Goal: Task Accomplishment & Management: Manage account settings

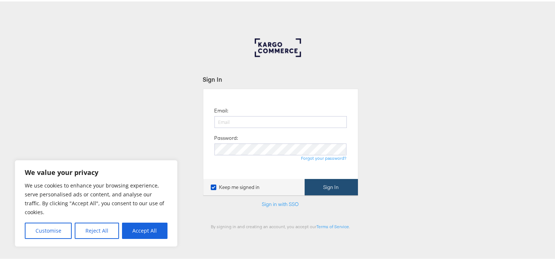
type input "aparna.doniparthi@kargo.com"
click at [332, 193] on button "Sign In" at bounding box center [330, 185] width 53 height 17
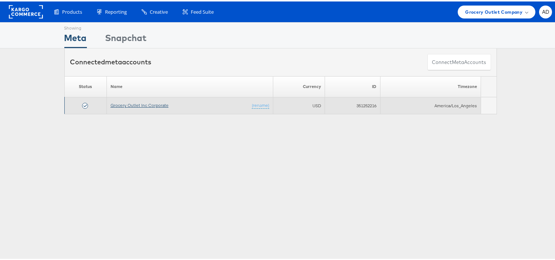
click at [148, 105] on link "Grocery Outlet Inc Corporate" at bounding box center [139, 104] width 58 height 6
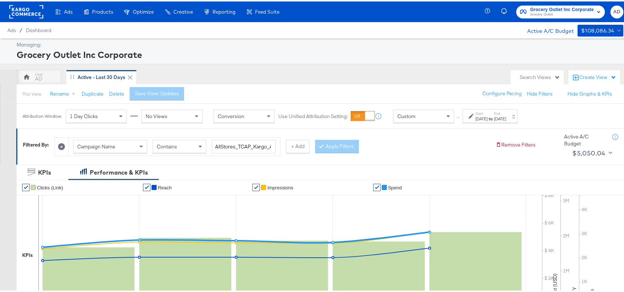
click at [494, 120] on strong "to" at bounding box center [491, 118] width 6 height 6
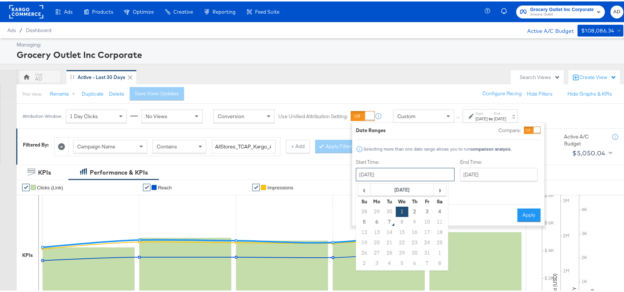
click at [410, 172] on input "October 1st 2025" at bounding box center [405, 173] width 99 height 13
click at [377, 224] on td "6" at bounding box center [377, 221] width 13 height 10
type input "[DATE]"
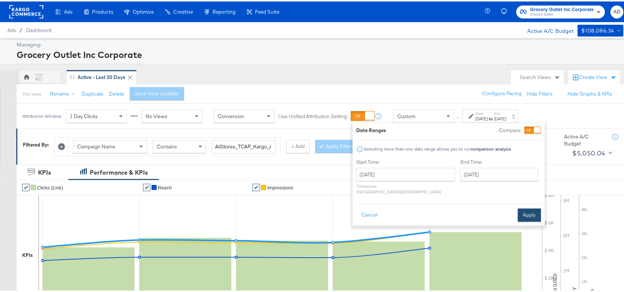
click at [532, 207] on button "Apply" at bounding box center [529, 213] width 23 height 13
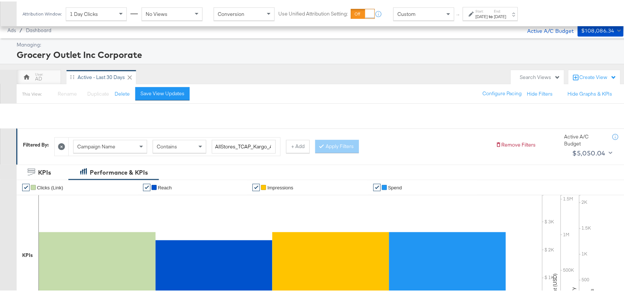
scroll to position [242, 0]
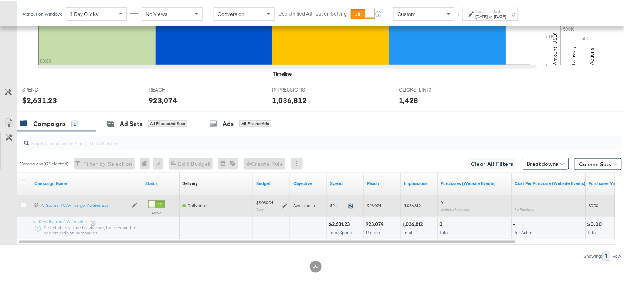
click at [351, 204] on icon at bounding box center [351, 205] width 6 height 6
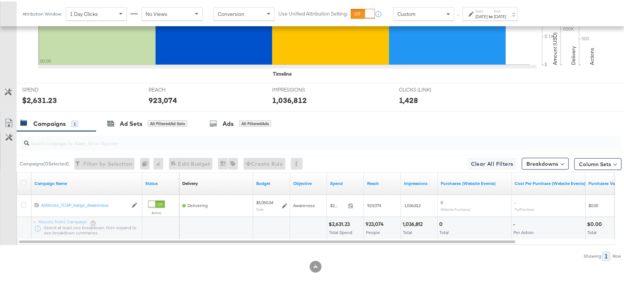
scroll to position [0, 0]
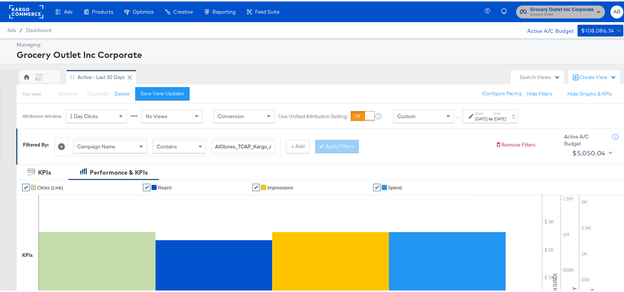
click at [536, 10] on span "Grocery Outlet" at bounding box center [562, 13] width 64 height 6
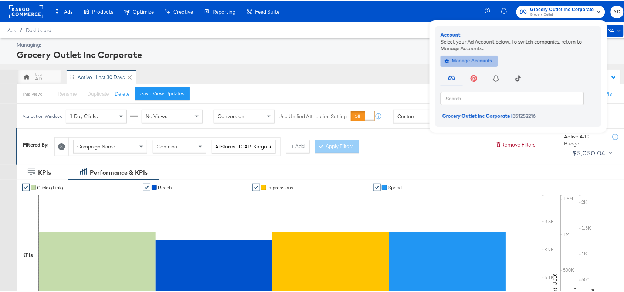
click at [467, 56] on span "Manage Accounts" at bounding box center [469, 59] width 46 height 8
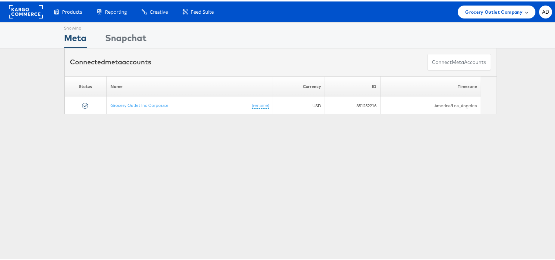
click at [503, 11] on span "Grocery Outlet Company" at bounding box center [493, 11] width 57 height 8
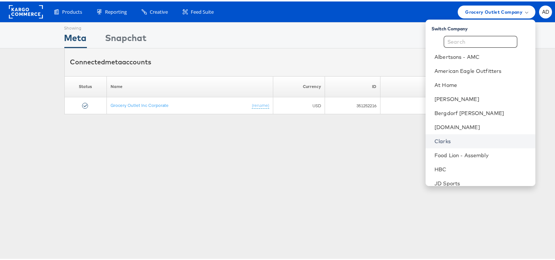
click at [434, 141] on link "Clarks" at bounding box center [481, 139] width 95 height 7
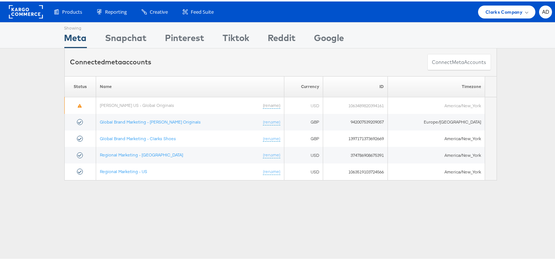
click at [370, 248] on div "Showing Meta Showing [GEOGRAPHIC_DATA] Showing Pinterest Showing Tiktok Showing…" at bounding box center [280, 206] width 561 height 370
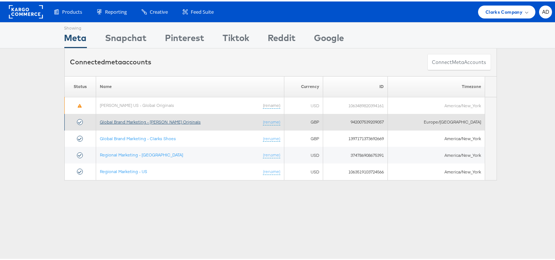
click at [171, 120] on link "Global Brand Marketing - [PERSON_NAME] Originals" at bounding box center [150, 121] width 101 height 6
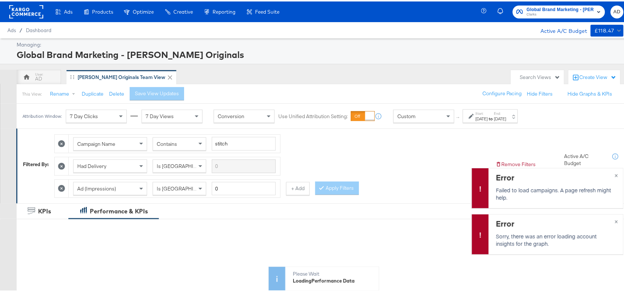
click at [506, 118] on div "[DATE]" at bounding box center [500, 118] width 12 height 6
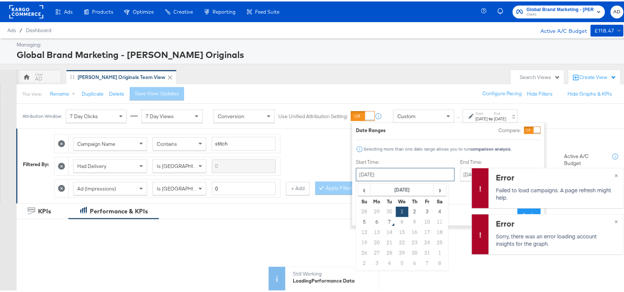
click at [400, 180] on input "October 1st 2025" at bounding box center [405, 173] width 99 height 13
click at [379, 224] on td "6" at bounding box center [377, 221] width 13 height 10
type input "[DATE]"
click at [615, 174] on span "×" at bounding box center [616, 173] width 3 height 8
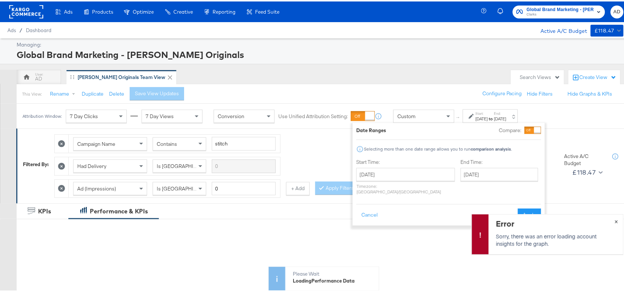
click at [615, 219] on span "×" at bounding box center [616, 219] width 3 height 8
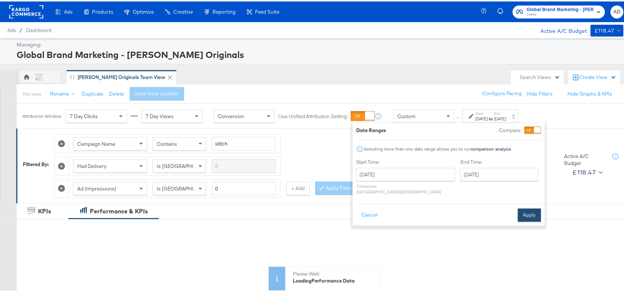
click at [536, 211] on button "Apply" at bounding box center [529, 213] width 23 height 13
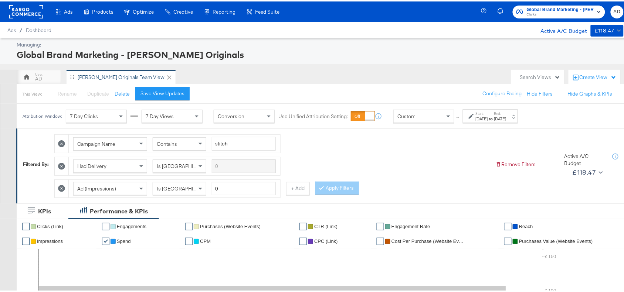
scroll to position [325, 0]
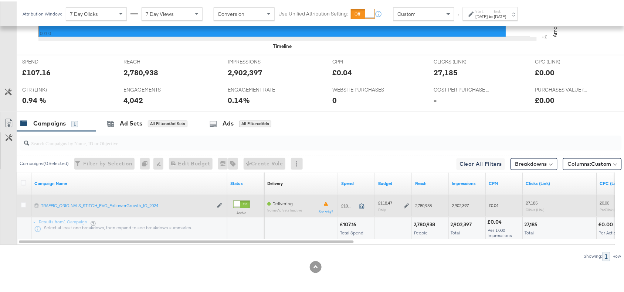
click at [362, 202] on icon at bounding box center [362, 205] width 6 height 6
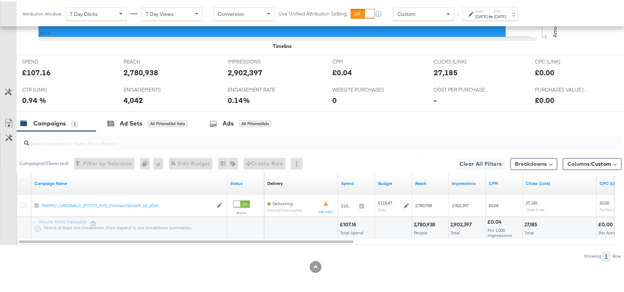
click at [488, 20] on div "Attribution Window: 7 Day Clicks 7 Day Views Conversion Use Unified Attribution…" at bounding box center [272, 12] width 510 height 25
click at [495, 19] on div "Attribution Window: 7 Day Clicks 7 Day Views Conversion Use Unified Attribution…" at bounding box center [272, 12] width 510 height 25
click at [486, 12] on div "[DATE]" at bounding box center [482, 15] width 12 height 6
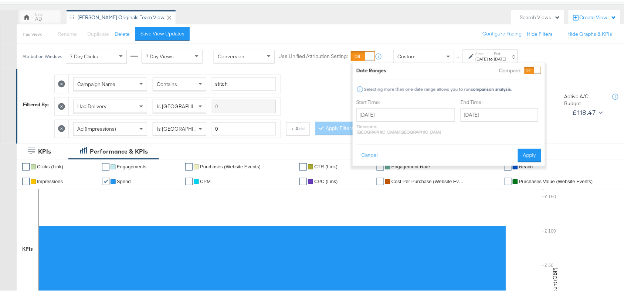
scroll to position [0, 0]
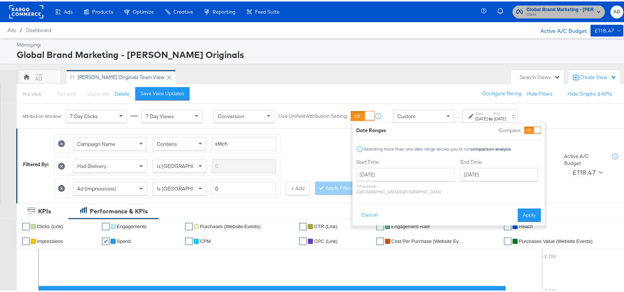
click at [552, 15] on span "Clarks" at bounding box center [560, 13] width 67 height 6
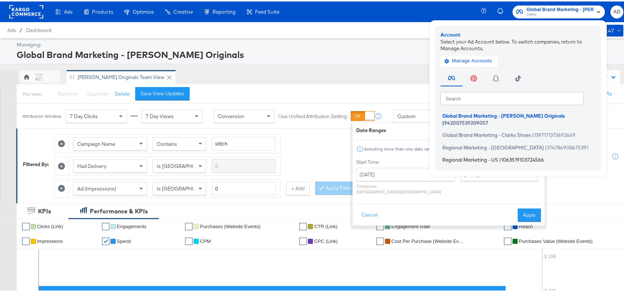
click at [473, 156] on span "Regional Marketing - US" at bounding box center [470, 159] width 56 height 6
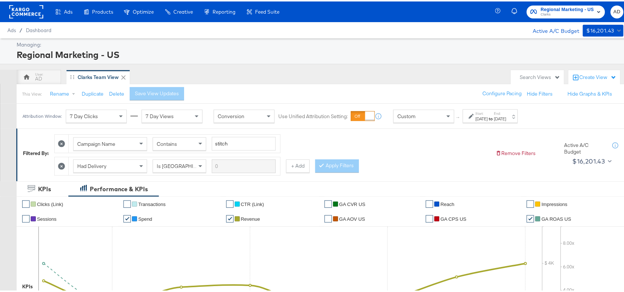
click at [506, 119] on div "[DATE]" at bounding box center [500, 118] width 12 height 6
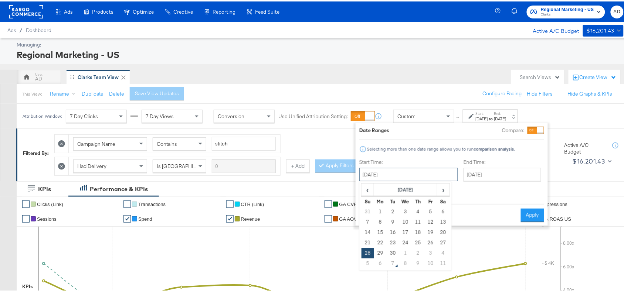
click at [422, 174] on input "[DATE]" at bounding box center [408, 173] width 99 height 13
click at [442, 191] on span "›" at bounding box center [443, 188] width 11 height 11
click at [380, 221] on td "6" at bounding box center [380, 221] width 13 height 10
type input "[DATE]"
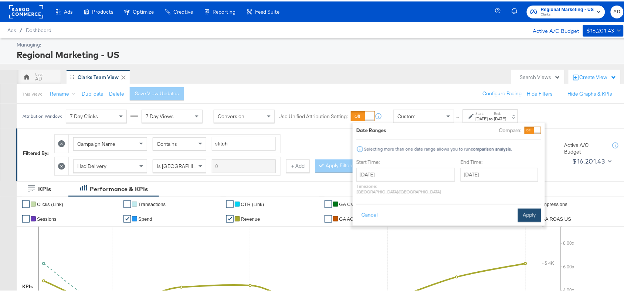
click at [534, 207] on button "Apply" at bounding box center [529, 213] width 23 height 13
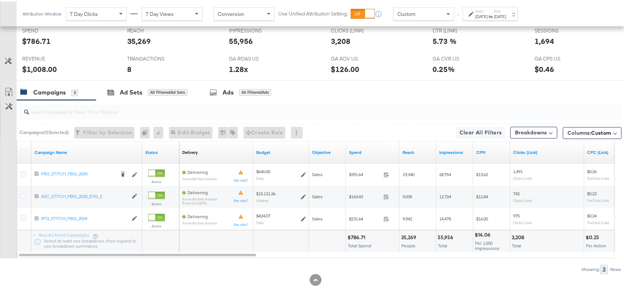
scroll to position [347, 0]
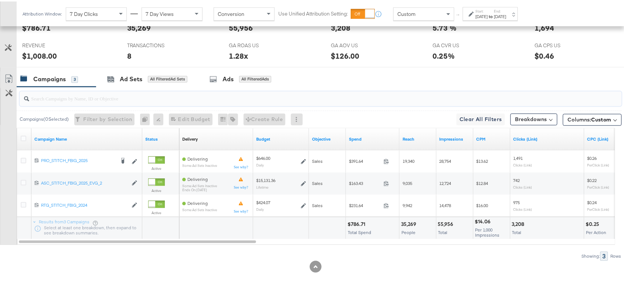
click at [377, 96] on input "search" at bounding box center [298, 94] width 538 height 14
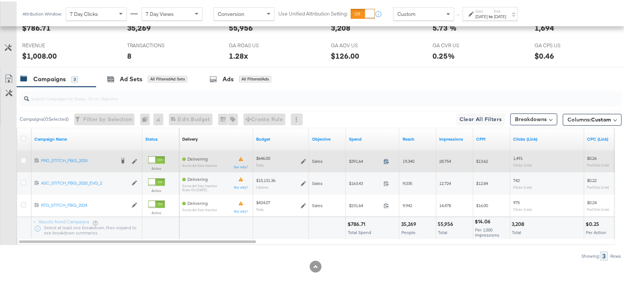
click at [389, 161] on icon at bounding box center [387, 160] width 6 height 6
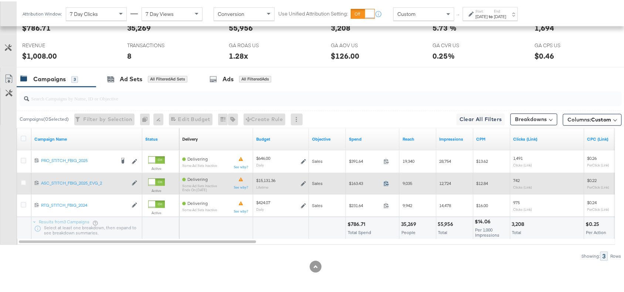
click at [387, 181] on icon at bounding box center [387, 183] width 6 height 6
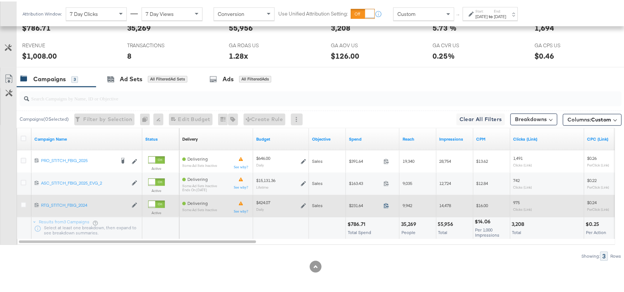
click at [386, 205] on icon at bounding box center [387, 205] width 6 height 6
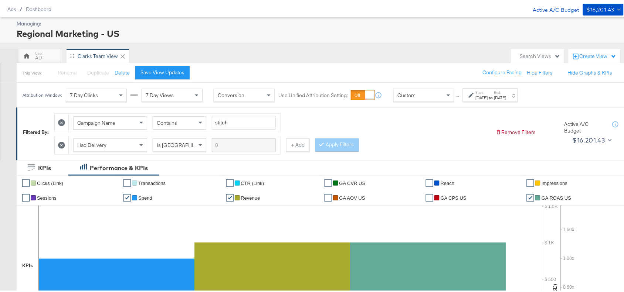
scroll to position [0, 0]
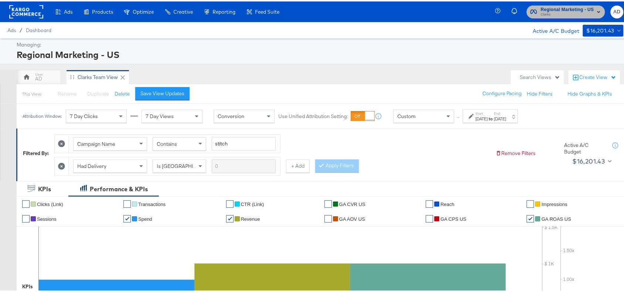
click at [566, 6] on span "Regional Marketing - US" at bounding box center [567, 8] width 53 height 8
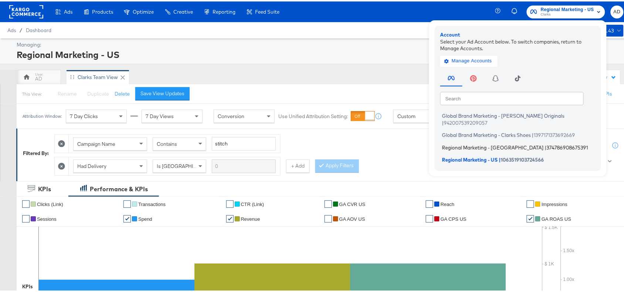
click at [464, 143] on span "Regional Marketing - [GEOGRAPHIC_DATA]" at bounding box center [493, 146] width 102 height 6
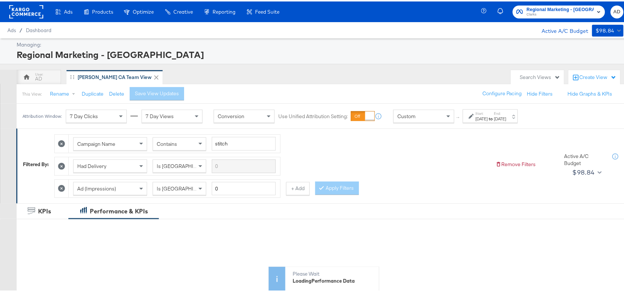
click at [504, 125] on div "Attribution Window: 7 Day Clicks 7 Day Views Conversion Use Unified Attribution…" at bounding box center [272, 114] width 510 height 25
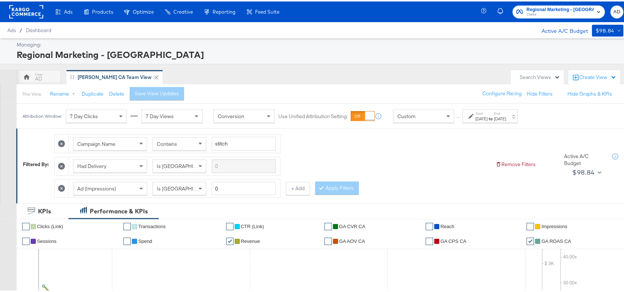
click at [518, 121] on div "Start: [DATE] to End: [DATE]" at bounding box center [490, 115] width 55 height 14
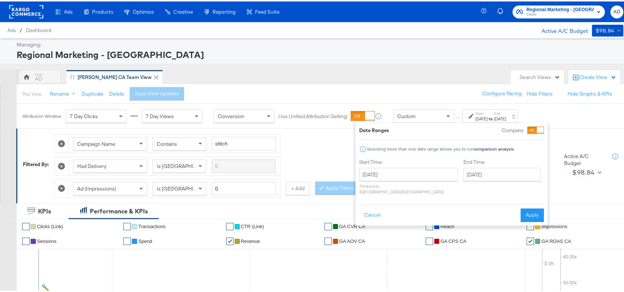
drag, startPoint x: 429, startPoint y: 164, endPoint x: 428, endPoint y: 175, distance: 10.5
click at [428, 175] on div "Start Time: [DATE] ‹ [DATE] › Su Mo Tu We Th Fr Sa 31 1 2 3 4 5 6 7 8 9 10 11 1…" at bounding box center [408, 176] width 99 height 39
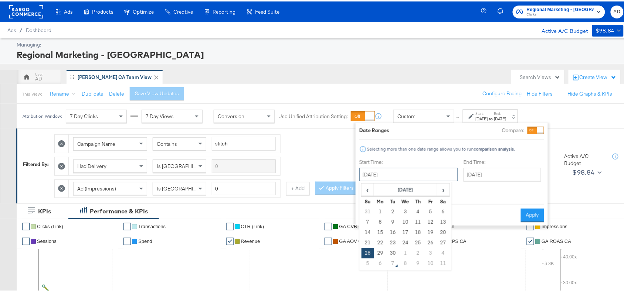
click at [428, 175] on input "[DATE]" at bounding box center [408, 173] width 99 height 13
click at [440, 188] on span "›" at bounding box center [443, 188] width 11 height 11
click at [383, 220] on td "6" at bounding box center [380, 221] width 13 height 10
type input "[DATE]"
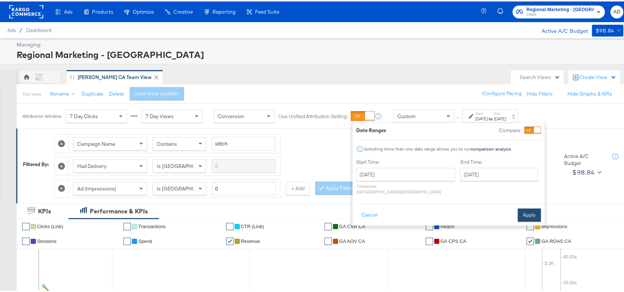
click at [527, 208] on button "Apply" at bounding box center [529, 213] width 23 height 13
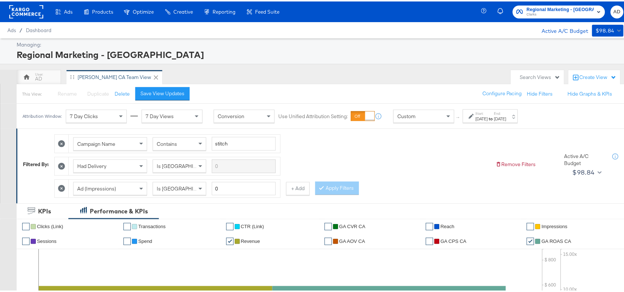
scroll to position [347, 0]
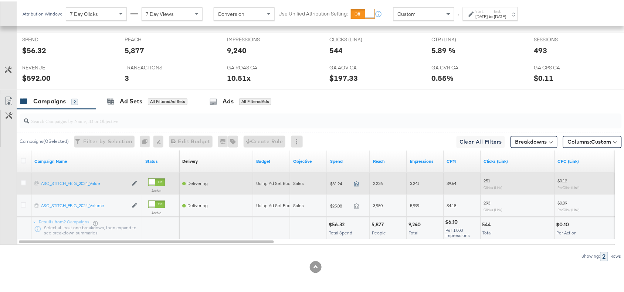
click at [357, 183] on icon at bounding box center [357, 183] width 6 height 6
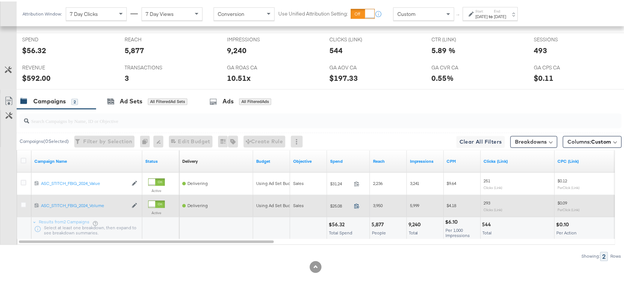
click at [357, 207] on icon at bounding box center [357, 205] width 6 height 6
